Goal: Task Accomplishment & Management: Use online tool/utility

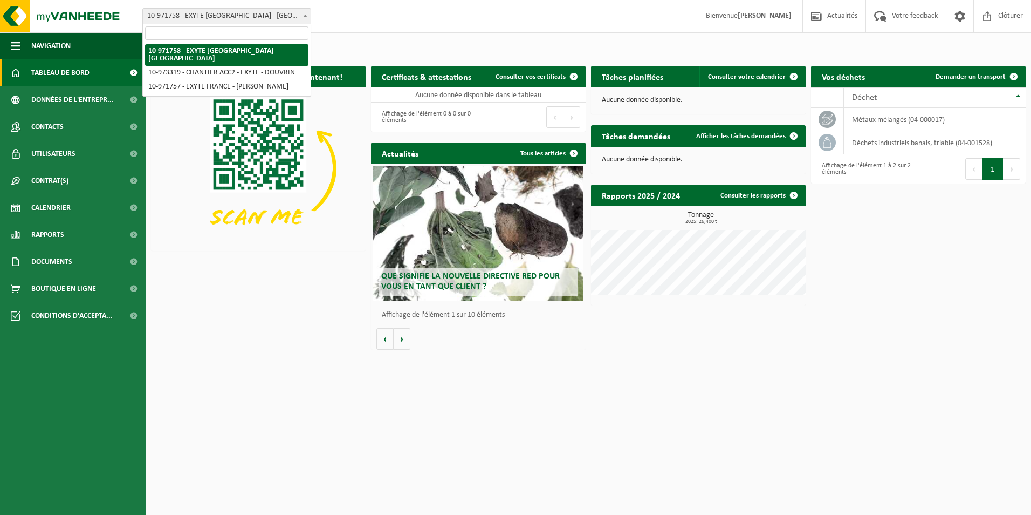
click at [299, 20] on span "10-971758 - EXYTE [GEOGRAPHIC_DATA] - [GEOGRAPHIC_DATA]" at bounding box center [227, 16] width 168 height 15
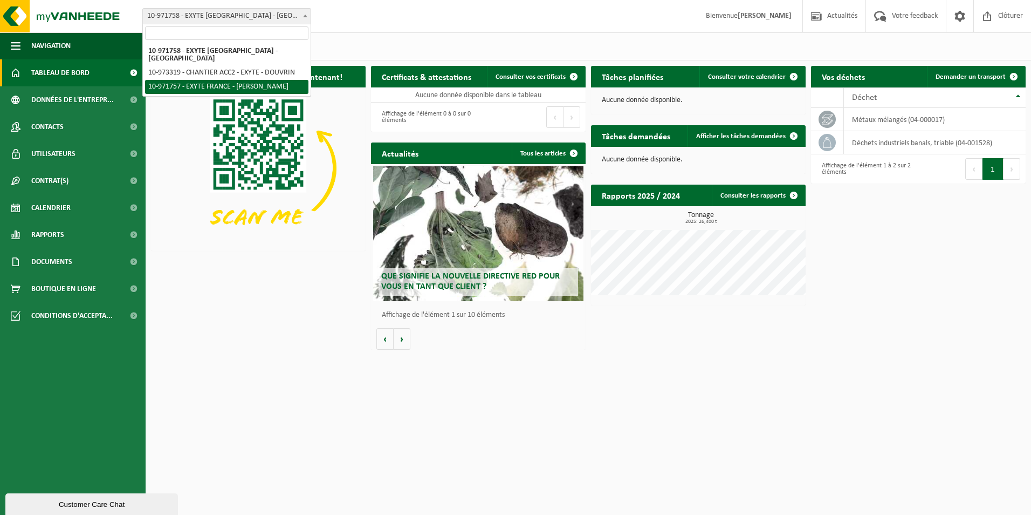
select select "155985"
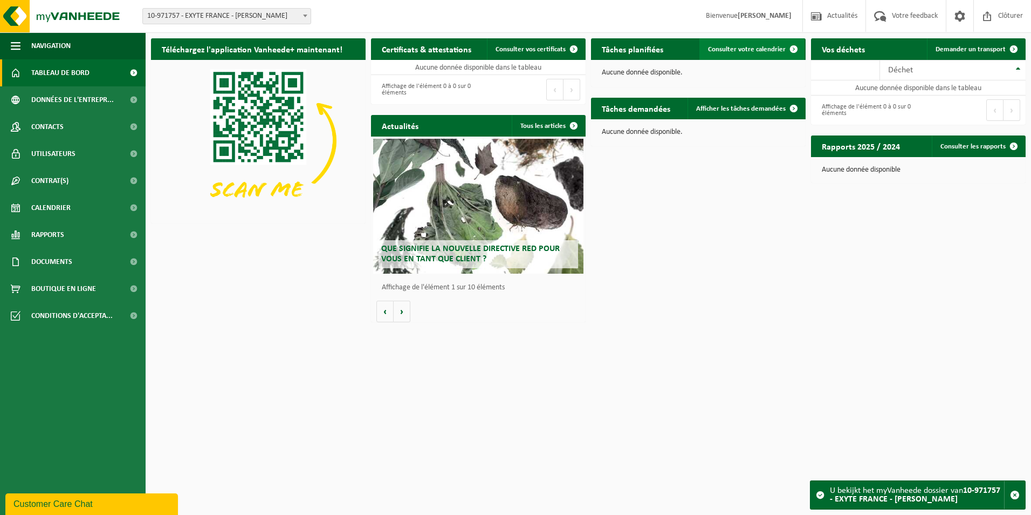
click at [776, 57] on link "Consulter votre calendrier" at bounding box center [752, 49] width 105 height 22
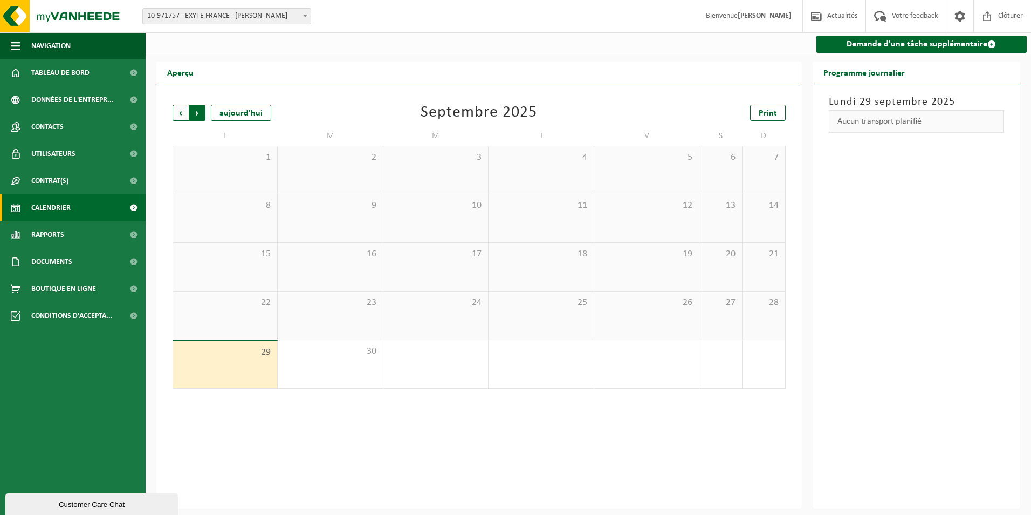
click at [180, 113] on span "Précédent" at bounding box center [181, 113] width 16 height 16
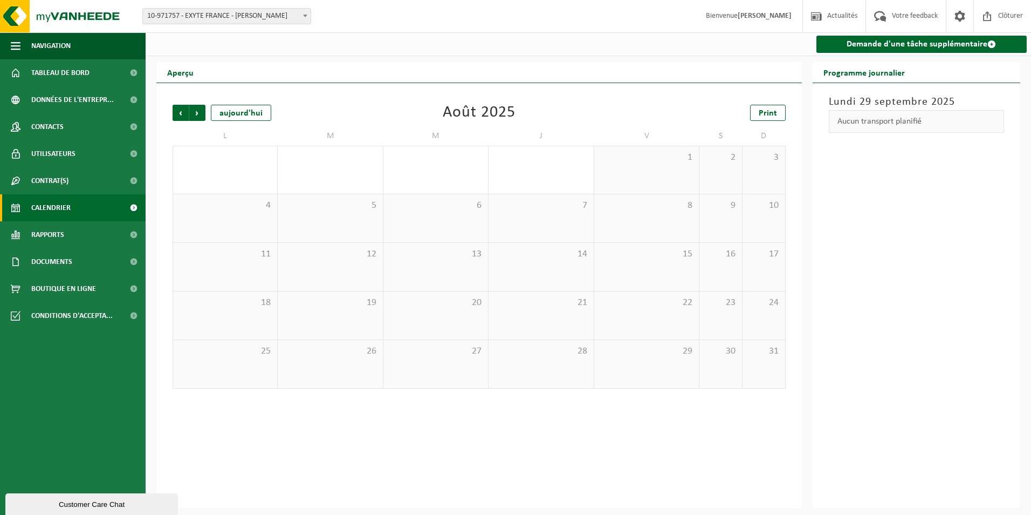
click at [180, 113] on span "Précédent" at bounding box center [181, 113] width 16 height 16
click at [264, 9] on span "10-971757 - EXYTE FRANCE - [PERSON_NAME]" at bounding box center [227, 16] width 168 height 15
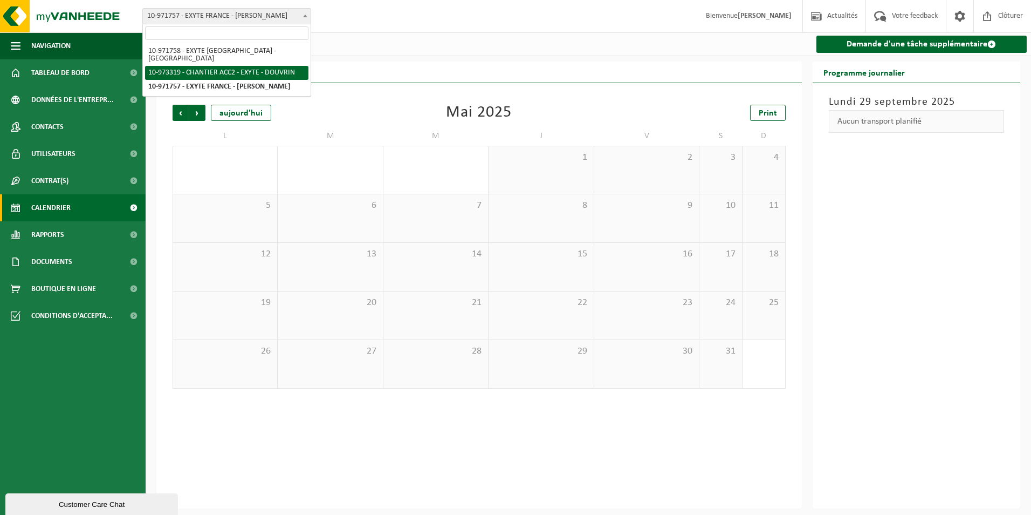
select select "156896"
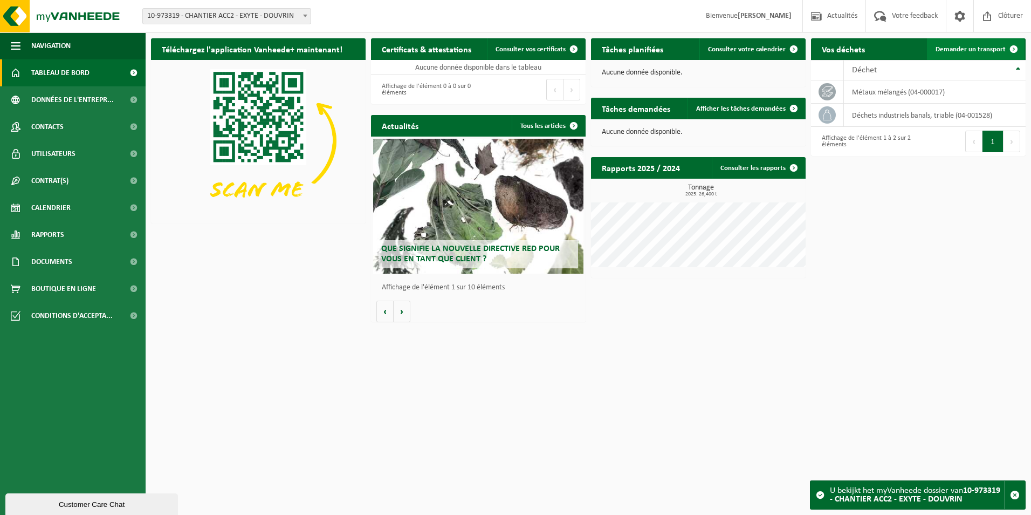
click at [992, 50] on span "Demander un transport" at bounding box center [971, 49] width 70 height 7
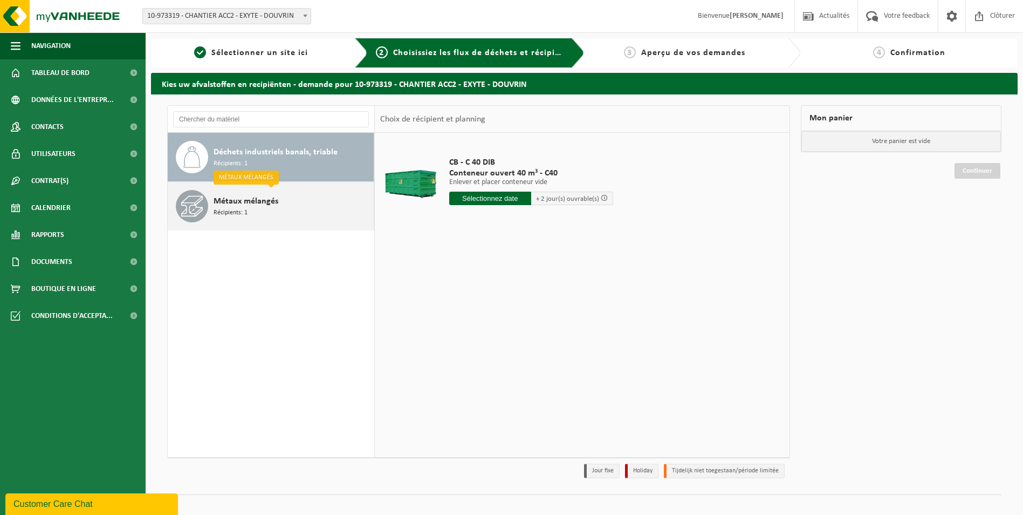
click at [290, 211] on div "Métaux mélangés Récipients: 1" at bounding box center [293, 206] width 158 height 32
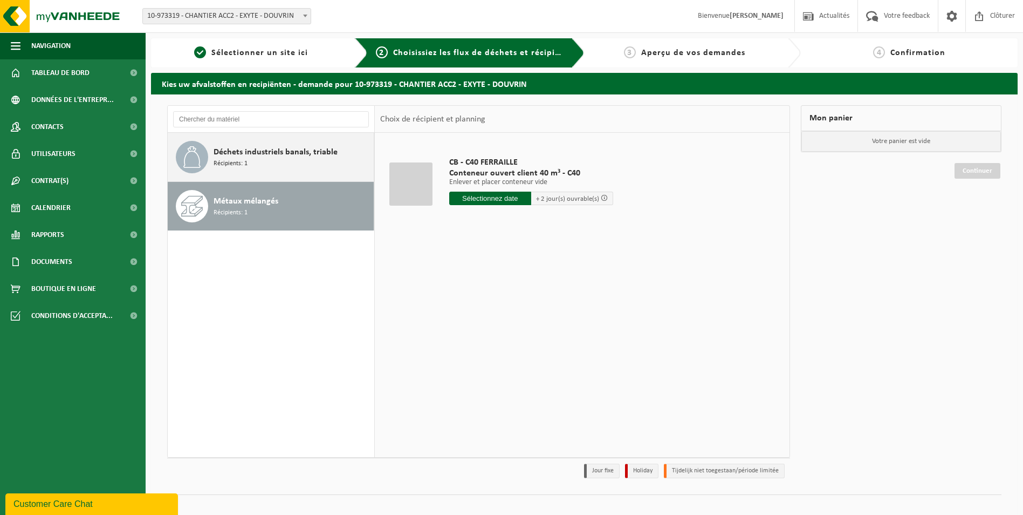
click at [280, 164] on div "Déchets industriels banals, triable Récipients: 1" at bounding box center [293, 157] width 158 height 32
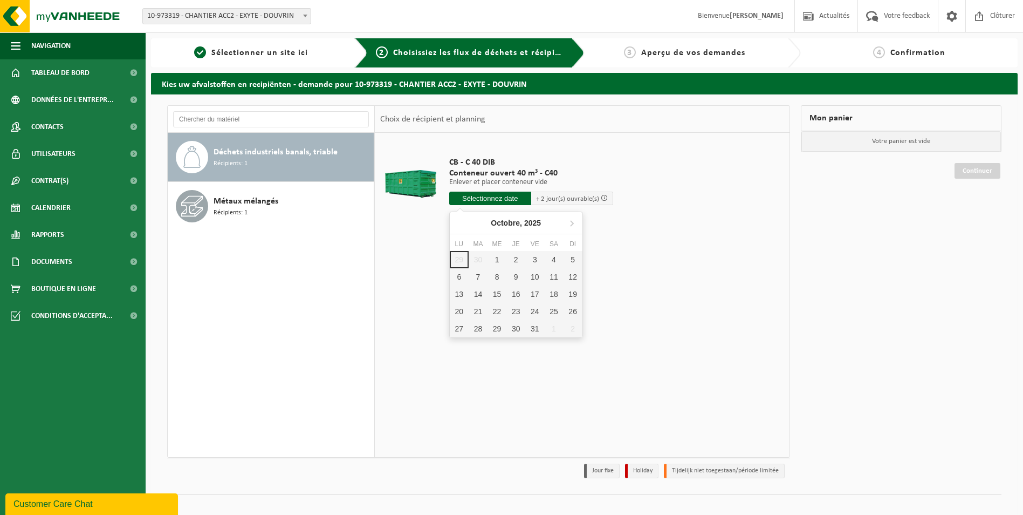
click at [484, 199] on input "text" at bounding box center [490, 197] width 82 height 13
click at [495, 263] on div "1" at bounding box center [497, 259] width 19 height 17
type input "à partir de 2025-10-01"
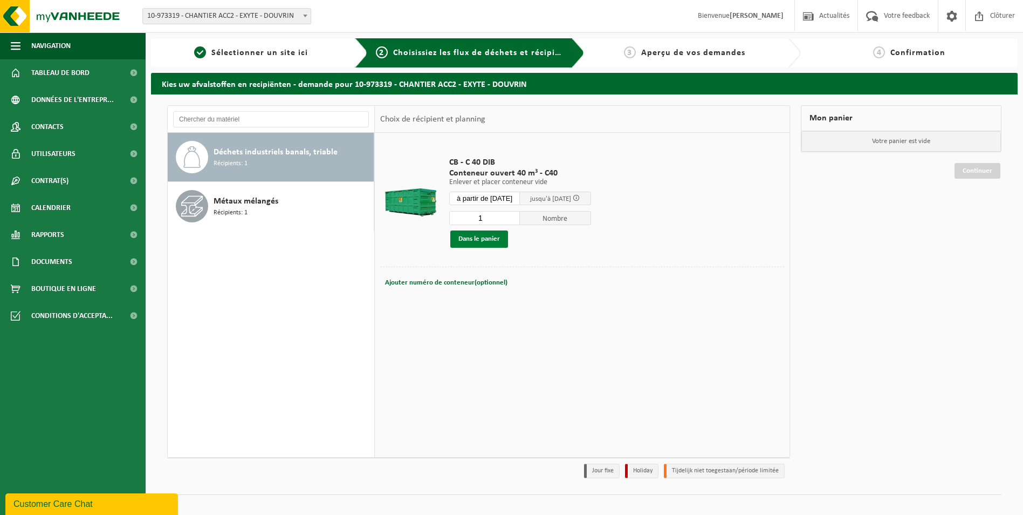
click at [487, 238] on button "Dans le panier" at bounding box center [479, 238] width 58 height 17
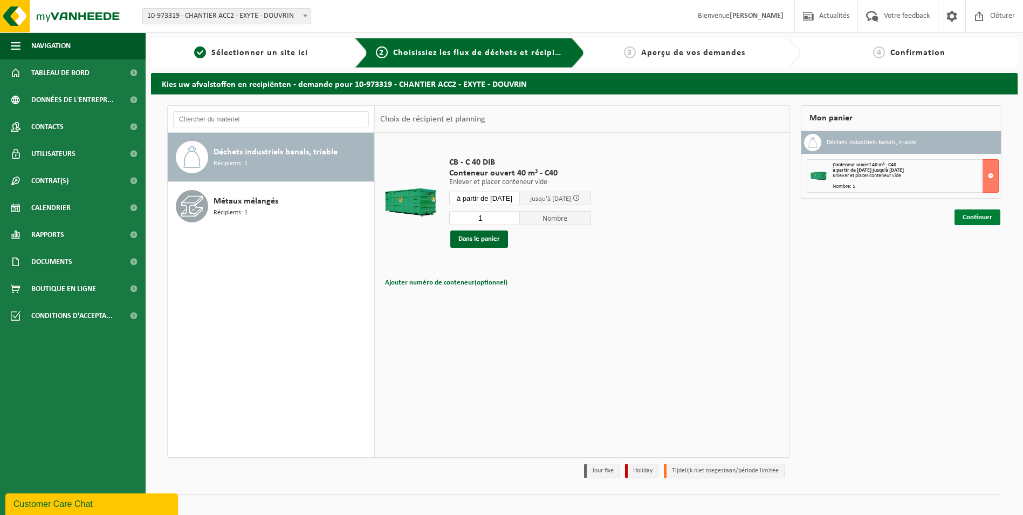
click at [972, 217] on link "Continuer" at bounding box center [978, 217] width 46 height 16
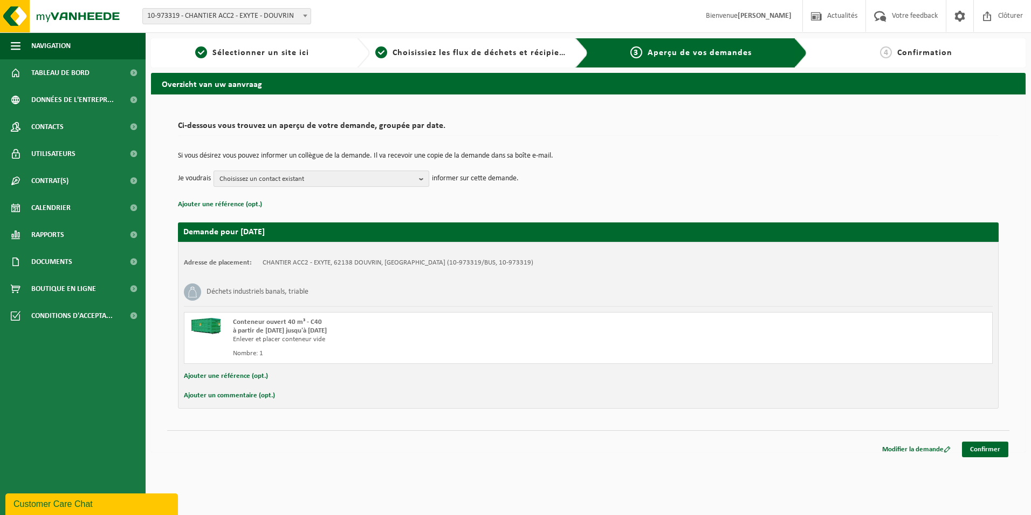
click at [364, 175] on span "Choisissez un contact existant" at bounding box center [317, 179] width 195 height 16
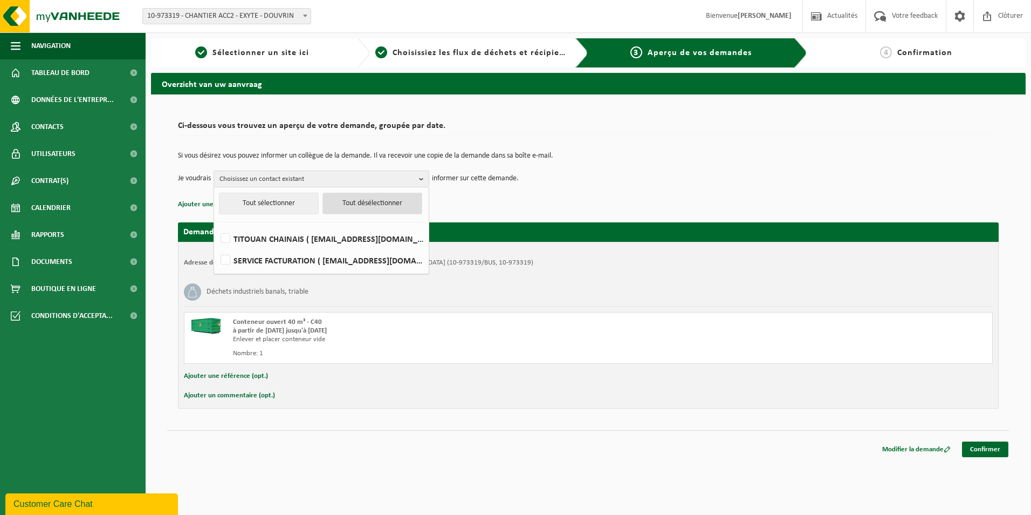
click at [360, 202] on button "Tout désélectionner" at bounding box center [373, 204] width 100 height 22
click at [362, 182] on span "Choisissez un contact existant" at bounding box center [317, 179] width 195 height 16
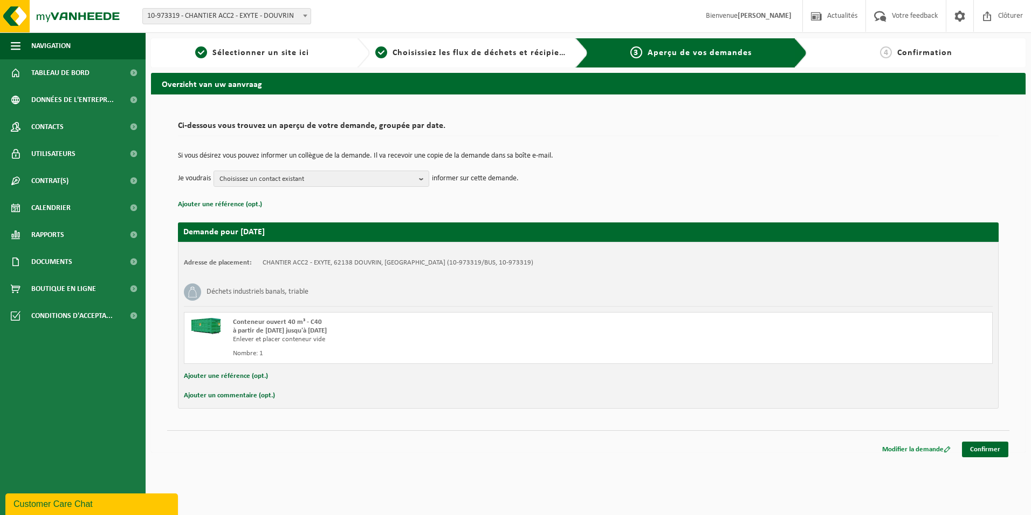
click at [906, 451] on link "Modifier la demande" at bounding box center [916, 449] width 85 height 16
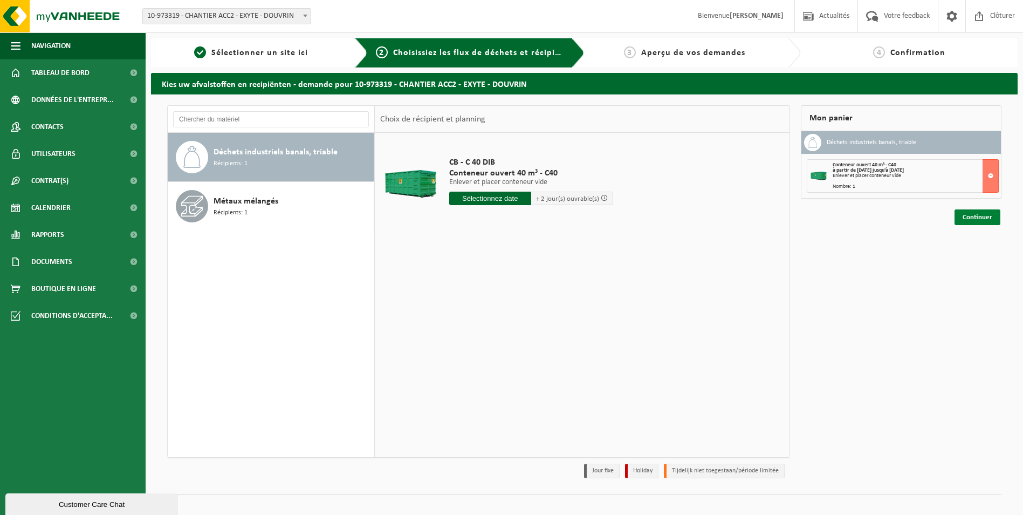
click at [972, 223] on link "Continuer" at bounding box center [978, 217] width 46 height 16
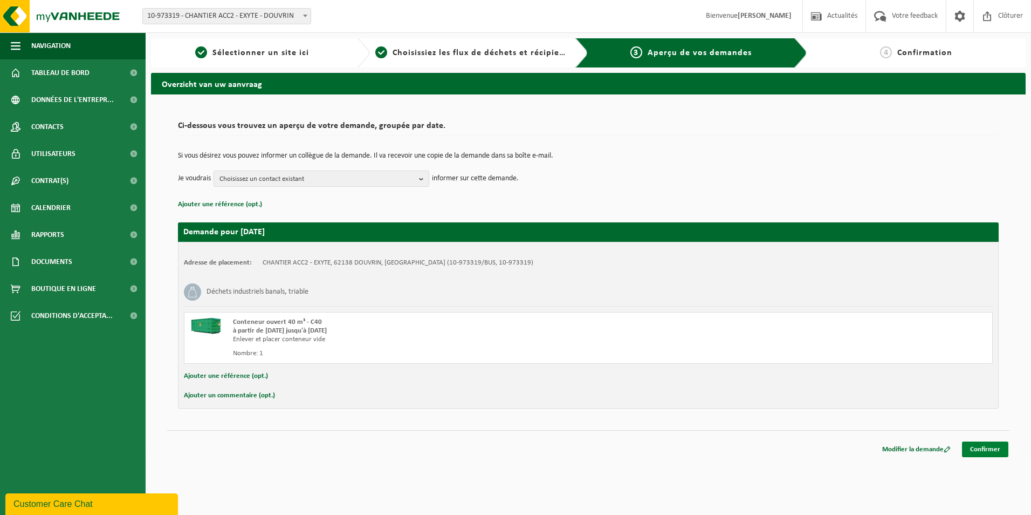
click at [991, 447] on link "Confirmer" at bounding box center [985, 449] width 46 height 16
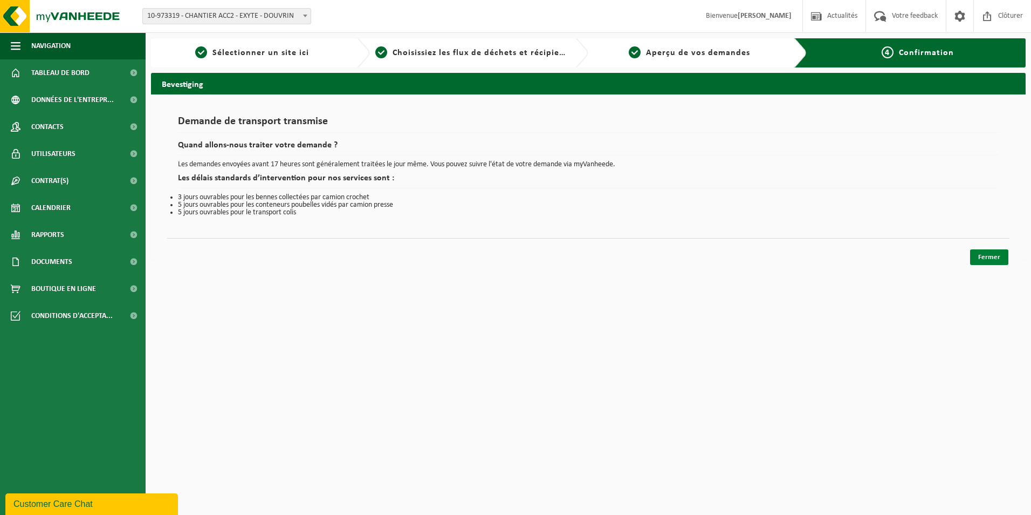
click at [982, 258] on link "Fermer" at bounding box center [989, 257] width 38 height 16
